Goal: Task Accomplishment & Management: Manage account settings

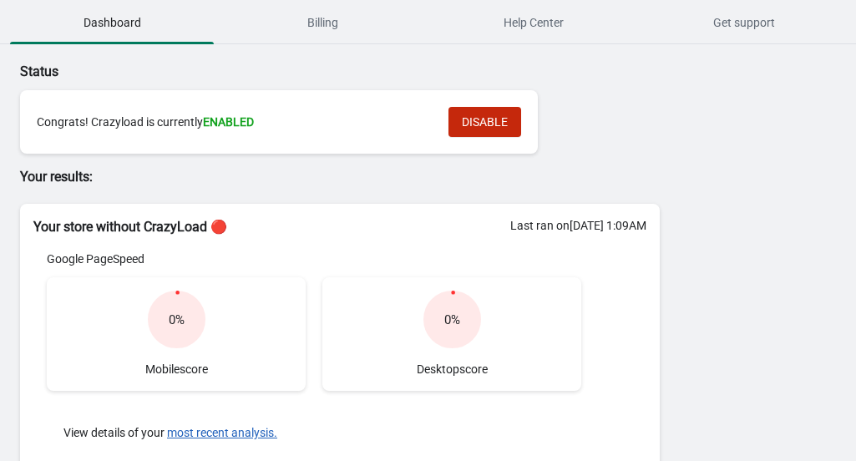
click at [774, 203] on div "Status Congrats! Crazyload is currently ENABLED DISABLE Your results: Your stor…" at bounding box center [428, 468] width 856 height 848
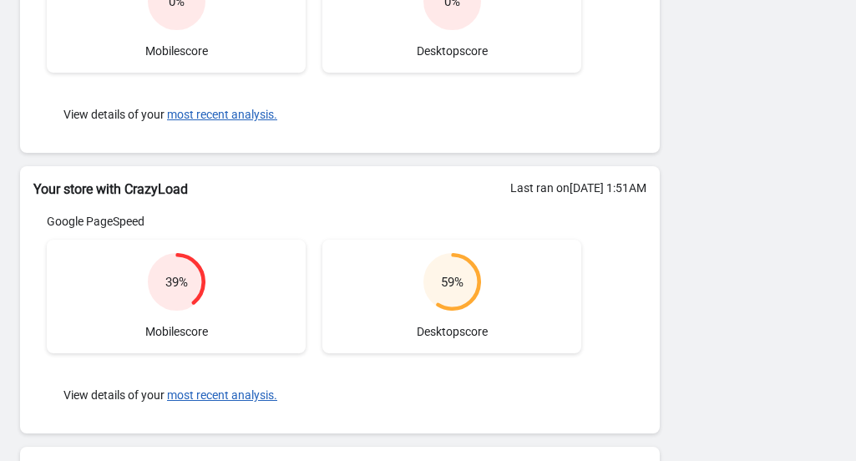
scroll to position [320, 0]
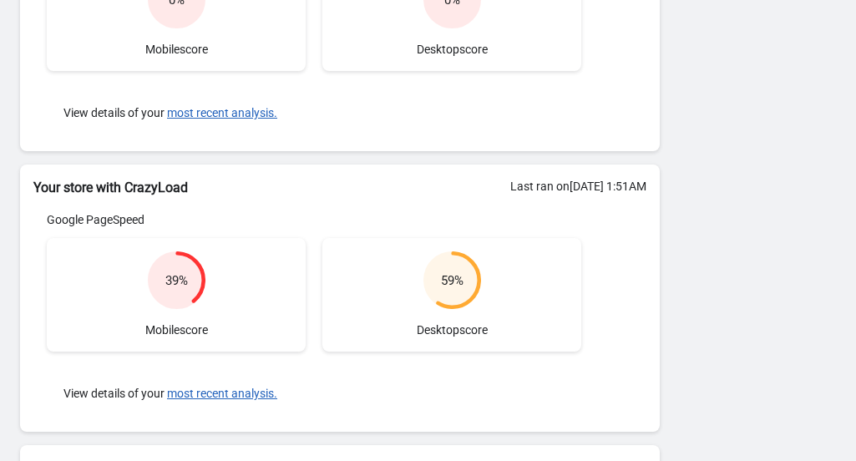
click at [774, 203] on div "Status Congrats! Crazyload is currently ENABLED DISABLE Your results: Your stor…" at bounding box center [428, 148] width 856 height 848
click at [823, 190] on div "Status Congrats! Crazyload is currently ENABLED DISABLE Your results: Your stor…" at bounding box center [428, 148] width 856 height 848
